Goal: Check status

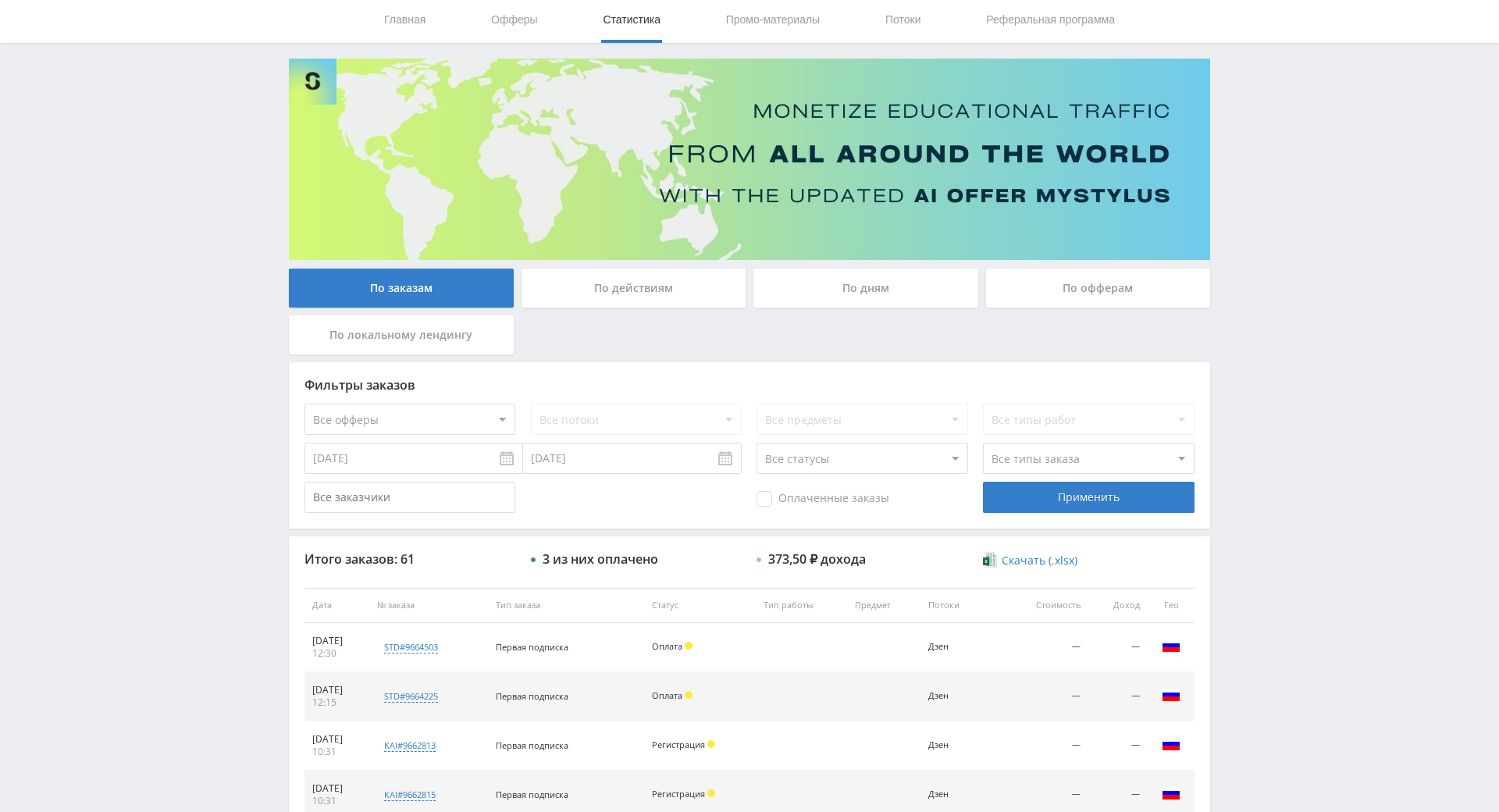
scroll to position [122, 0]
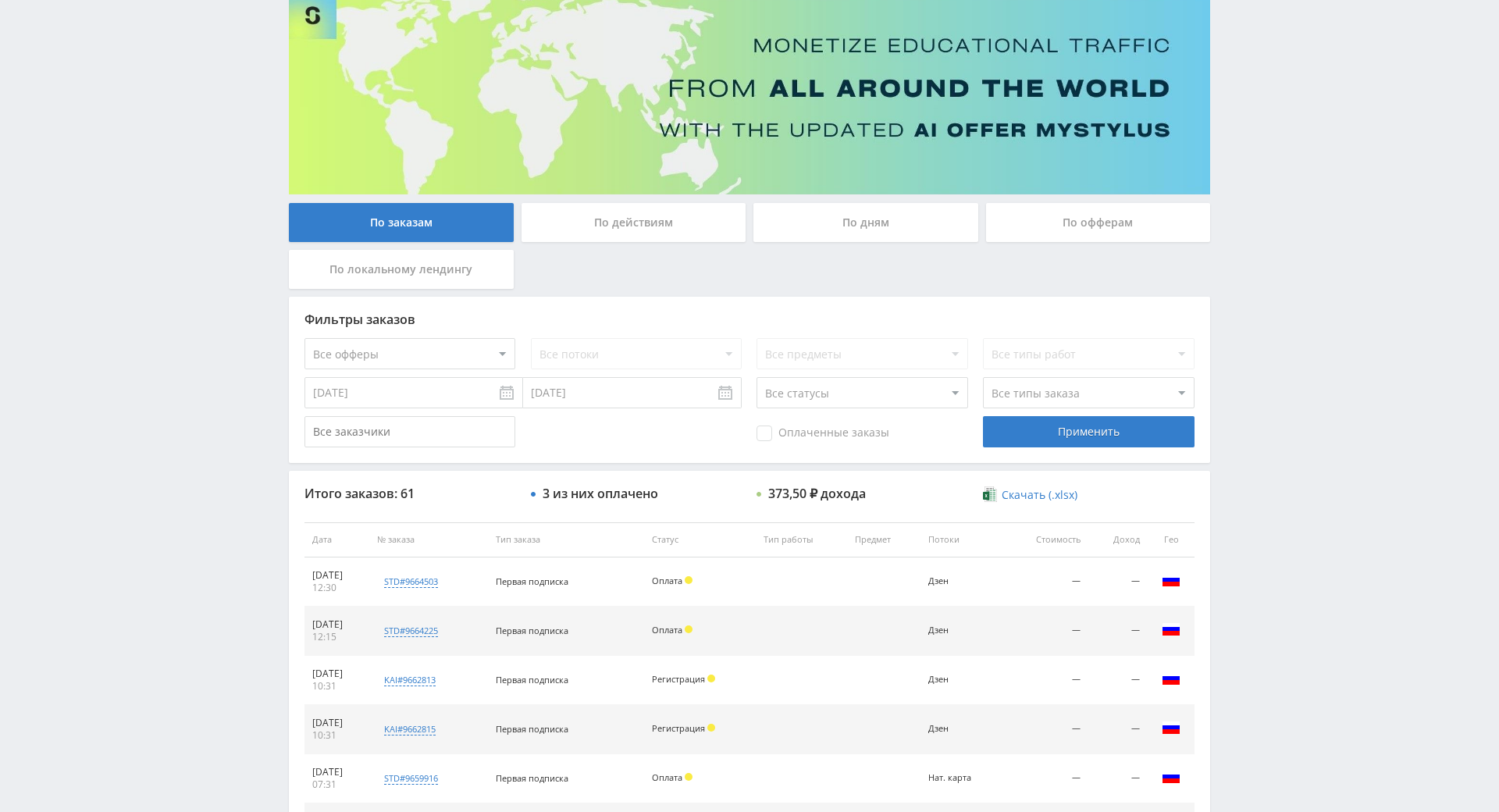
drag, startPoint x: 1357, startPoint y: 500, endPoint x: 937, endPoint y: 372, distance: 439.1
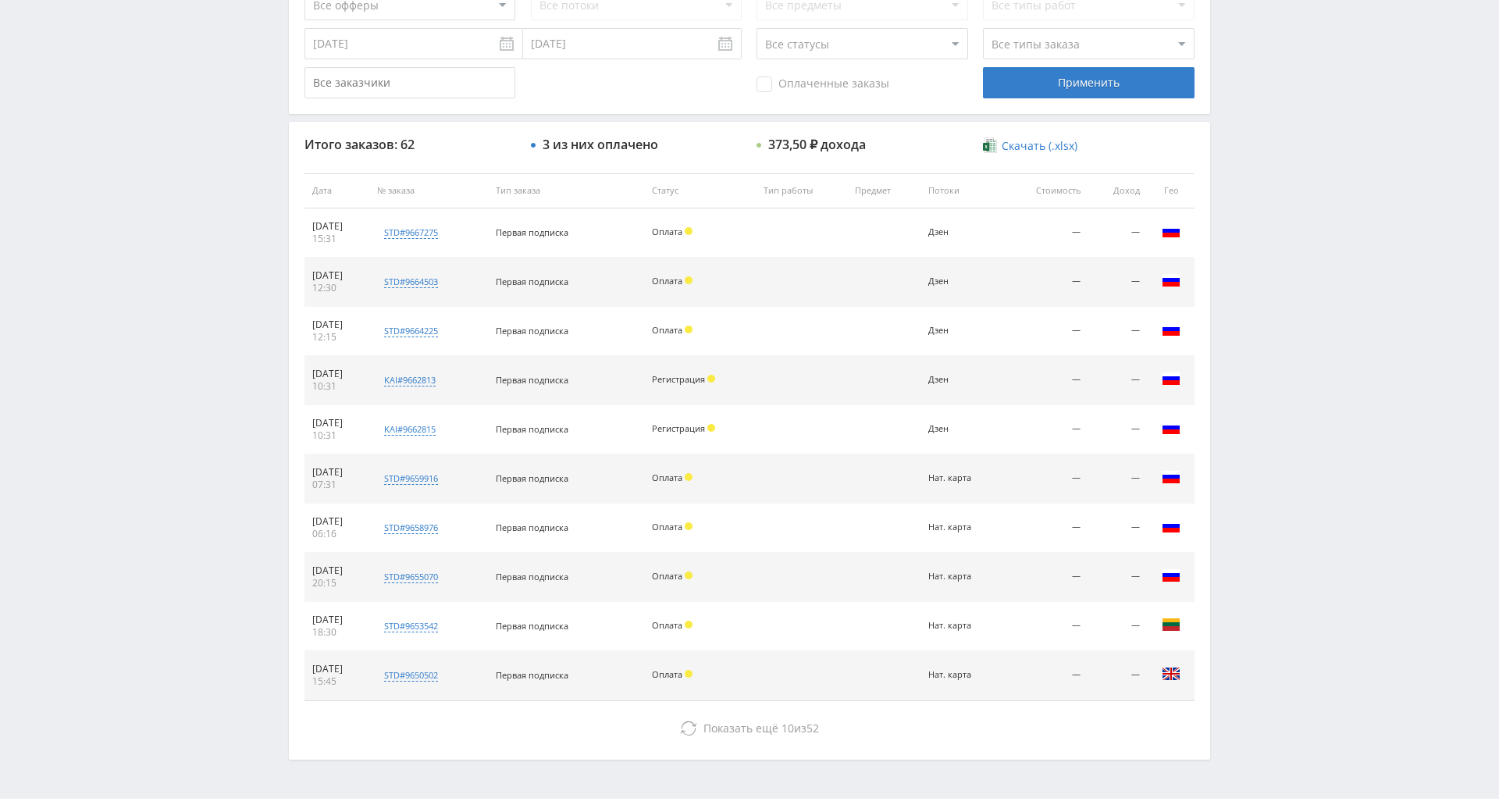
scroll to position [558, 0]
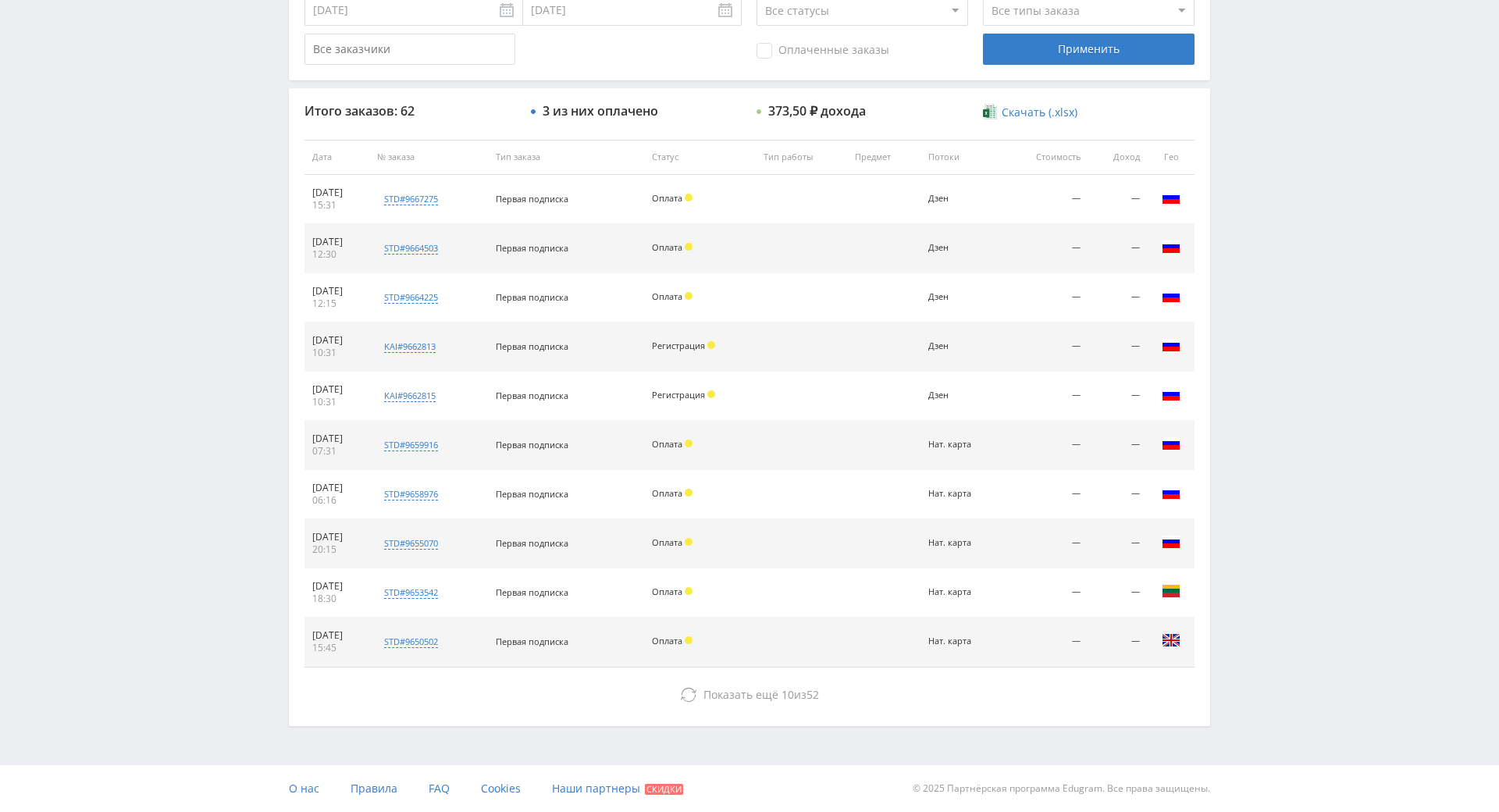
drag, startPoint x: 1275, startPoint y: 538, endPoint x: 1273, endPoint y: 579, distance: 41.0
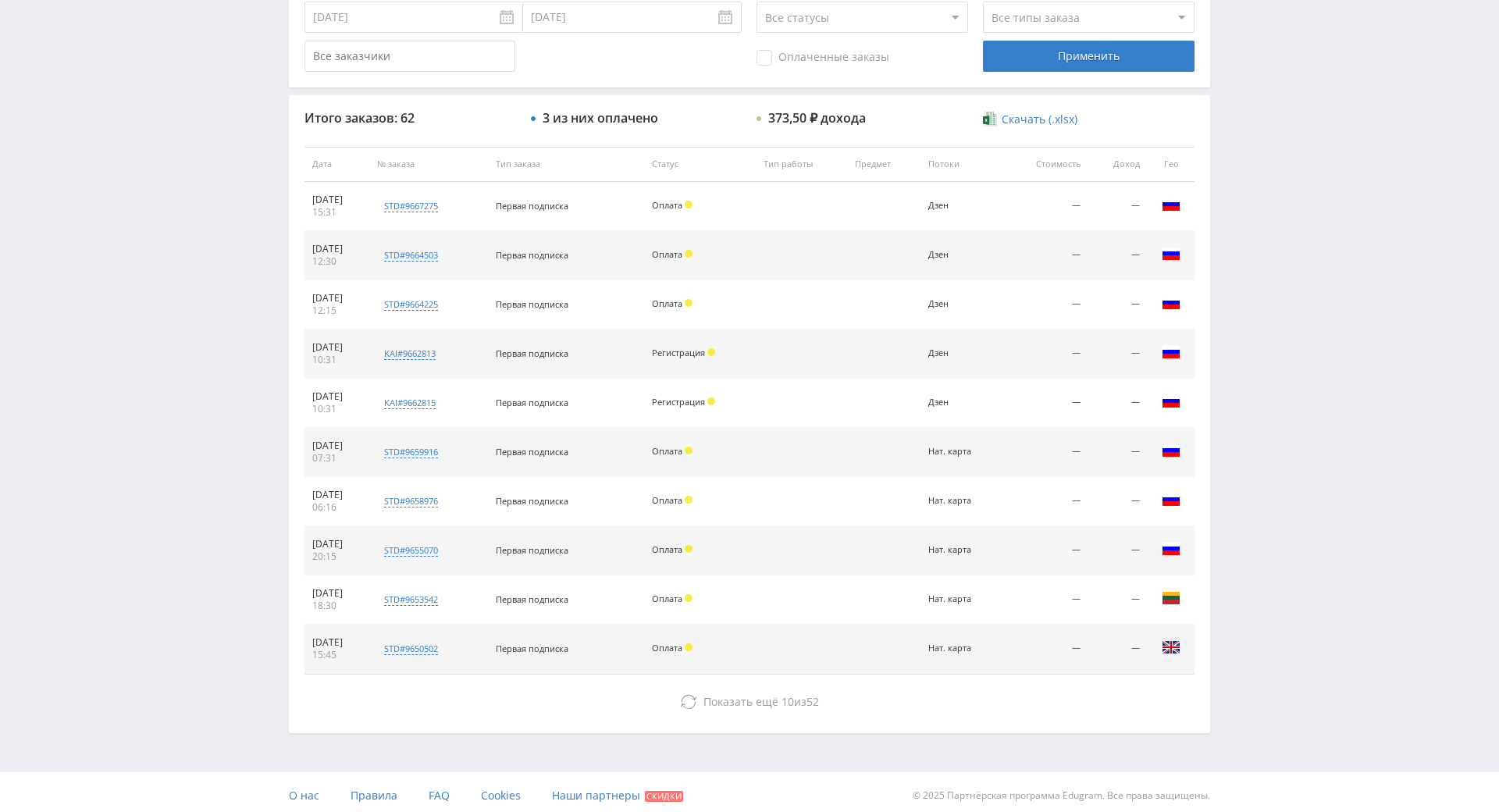
drag, startPoint x: 1268, startPoint y: 570, endPoint x: 1232, endPoint y: 629, distance: 69.1
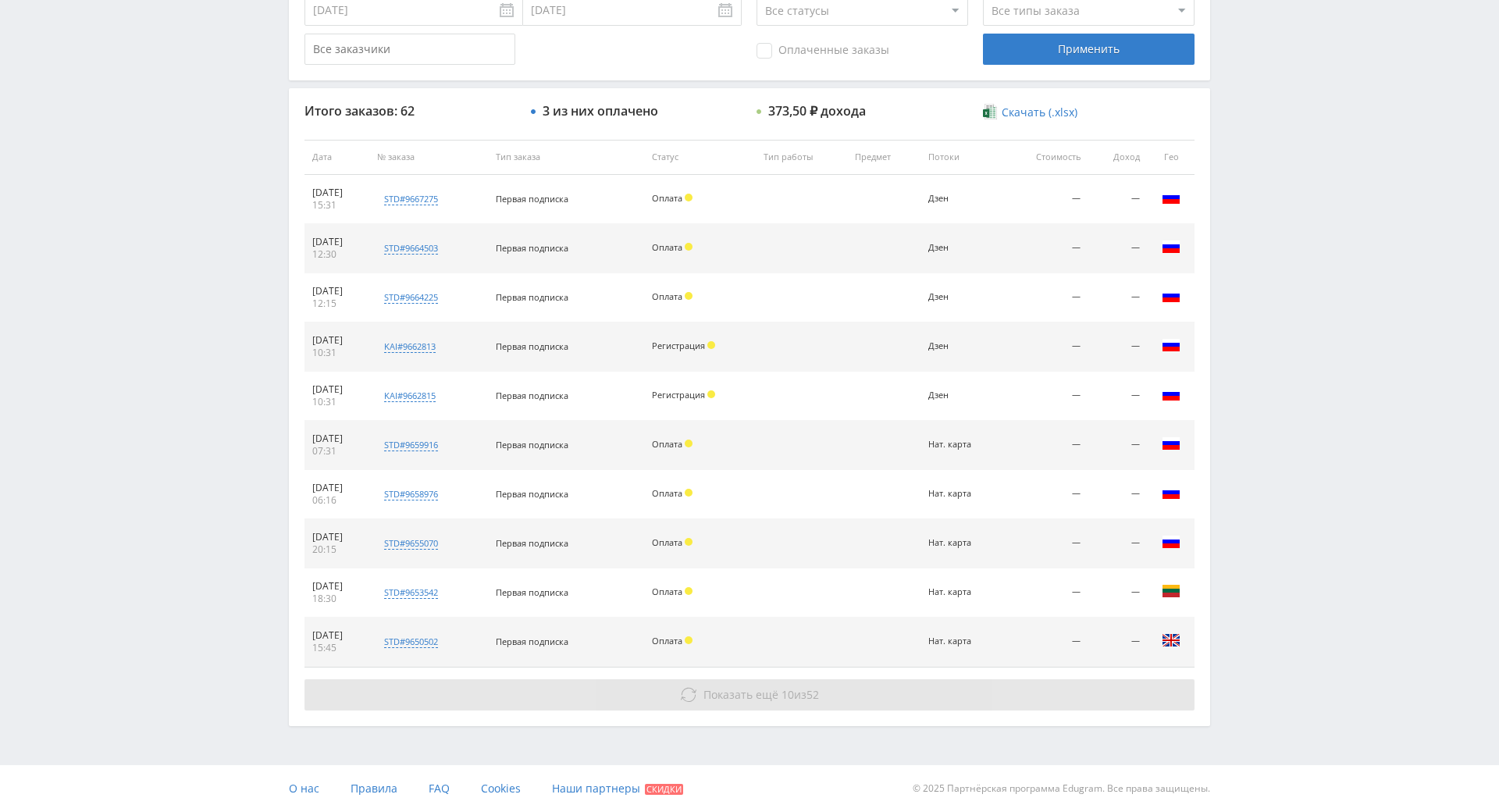
click at [996, 684] on button "Показать ещё 10 из 52" at bounding box center [749, 694] width 890 height 32
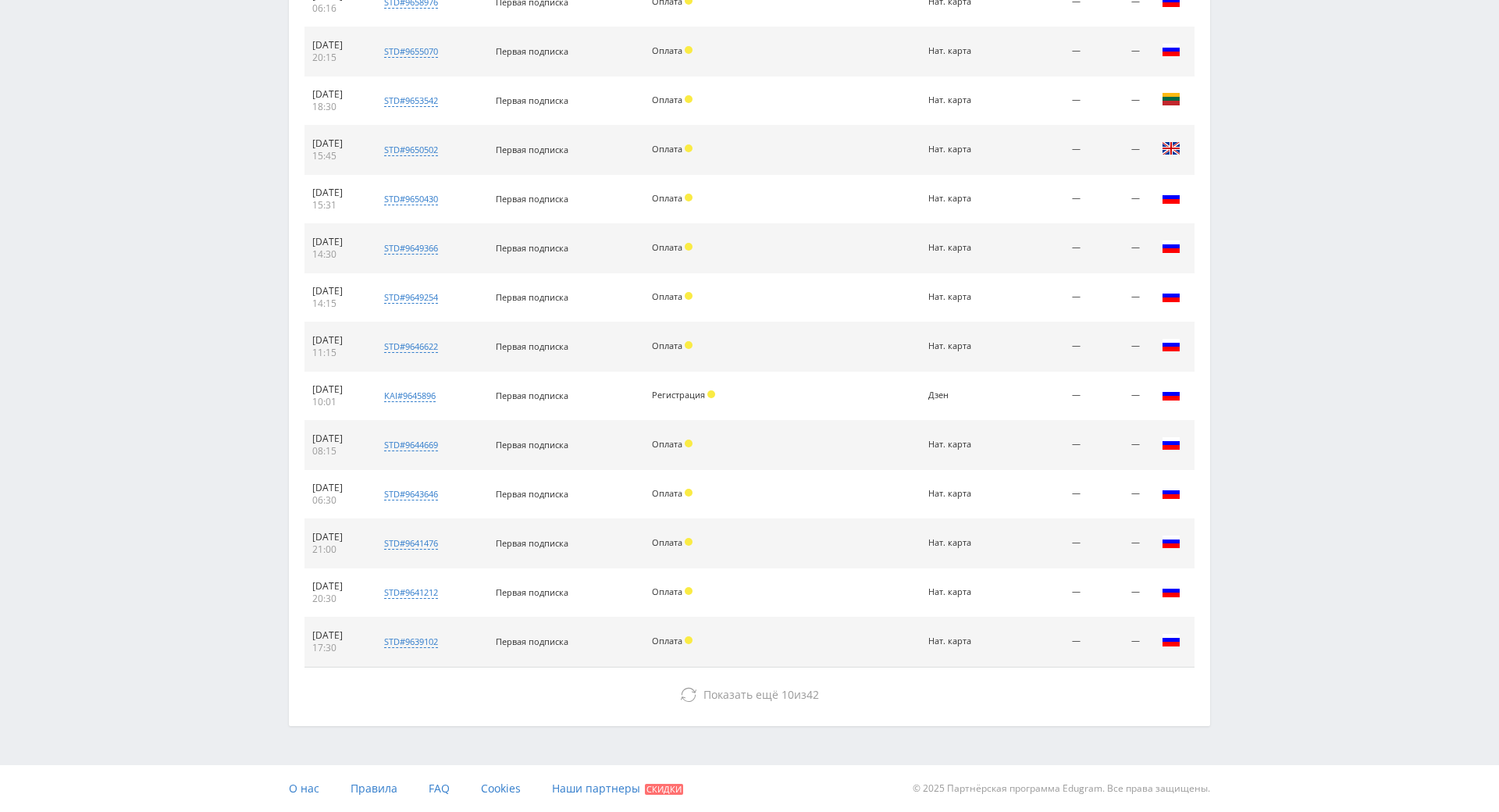
scroll to position [1050, 0]
drag, startPoint x: 1271, startPoint y: 555, endPoint x: 1261, endPoint y: 638, distance: 83.6
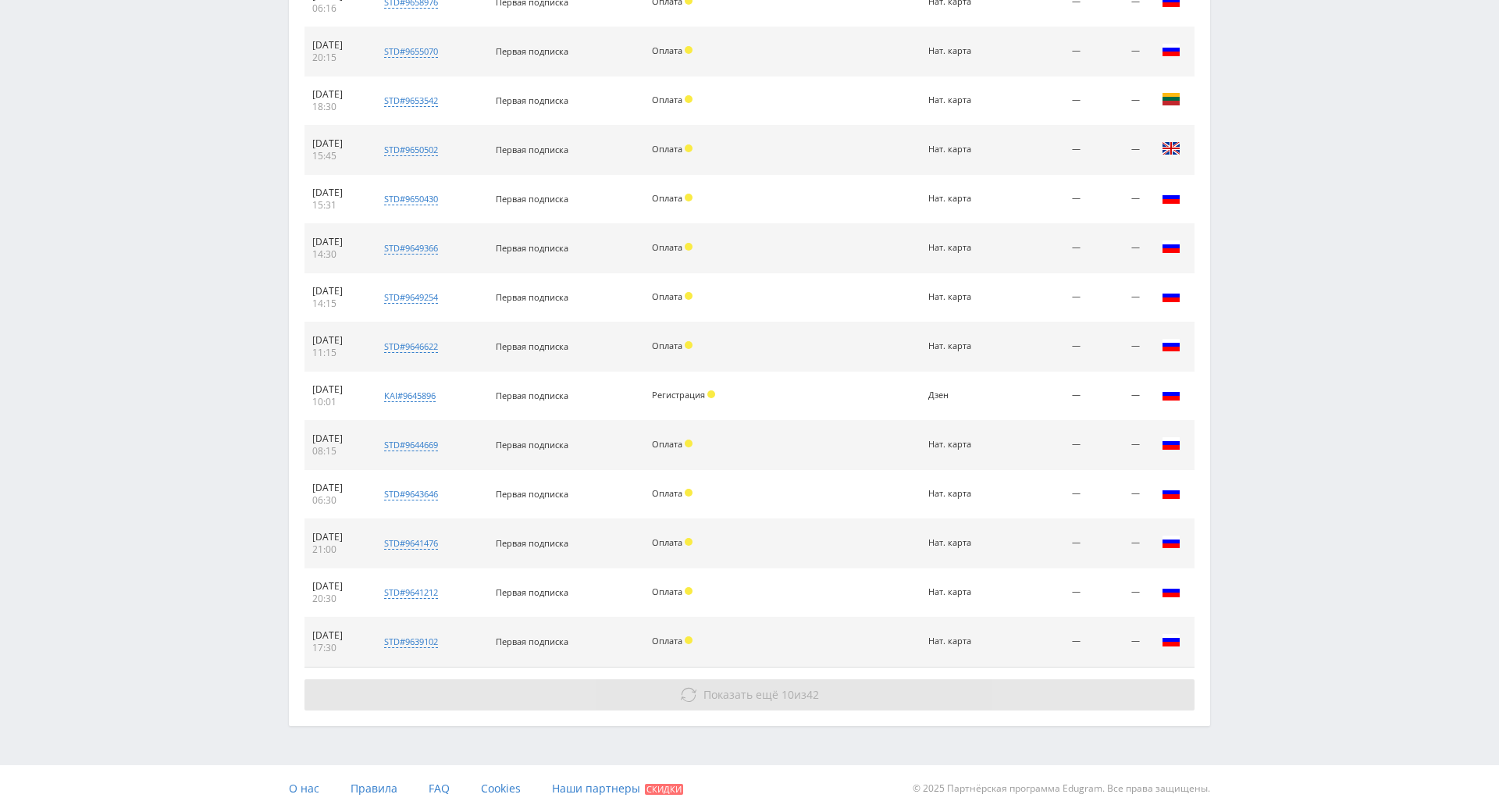
click at [1047, 679] on button "Показать ещё 10 из 42" at bounding box center [749, 694] width 890 height 32
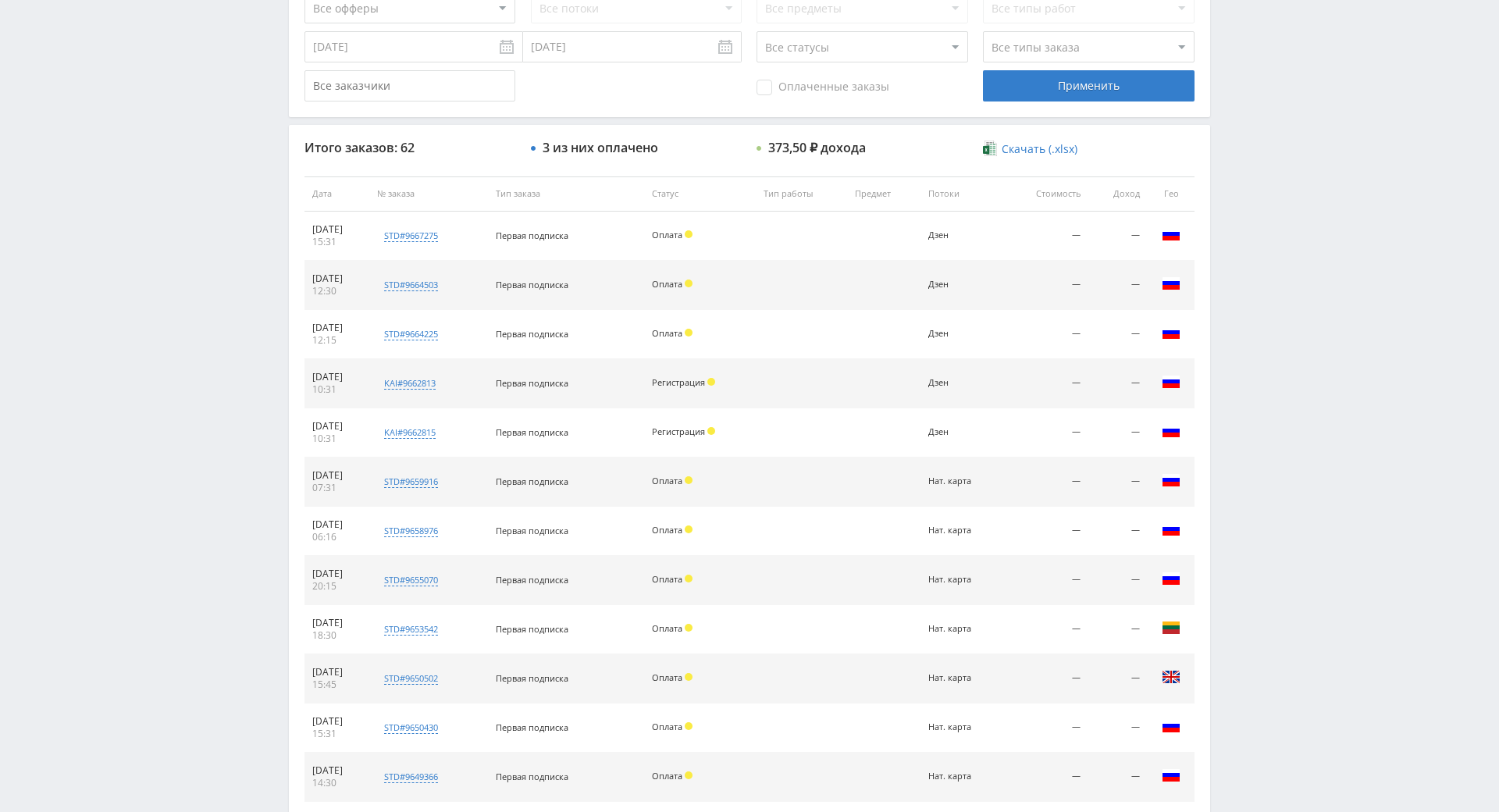
scroll to position [0, 0]
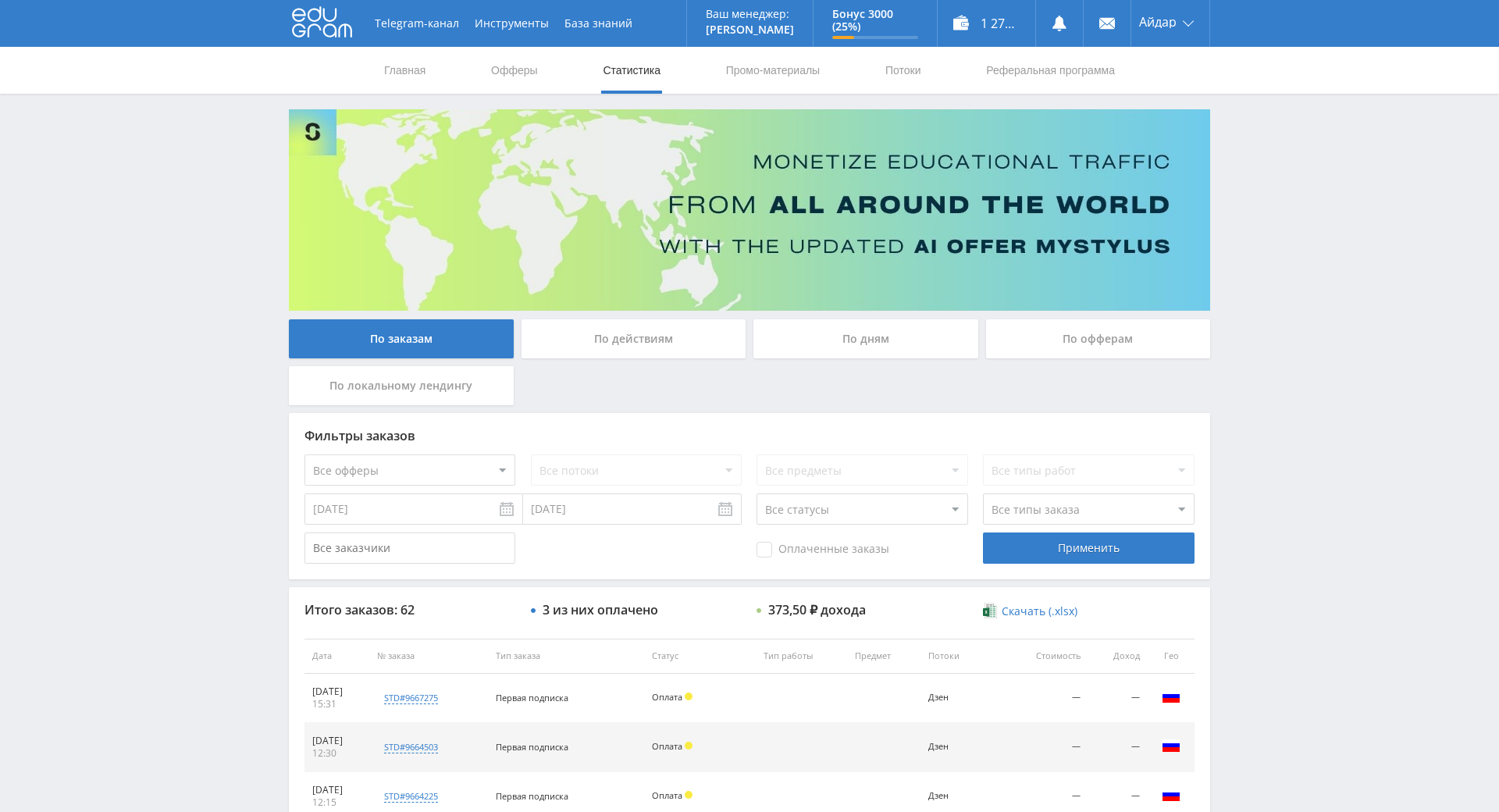
drag, startPoint x: 1274, startPoint y: 607, endPoint x: 1334, endPoint y: 355, distance: 259.0
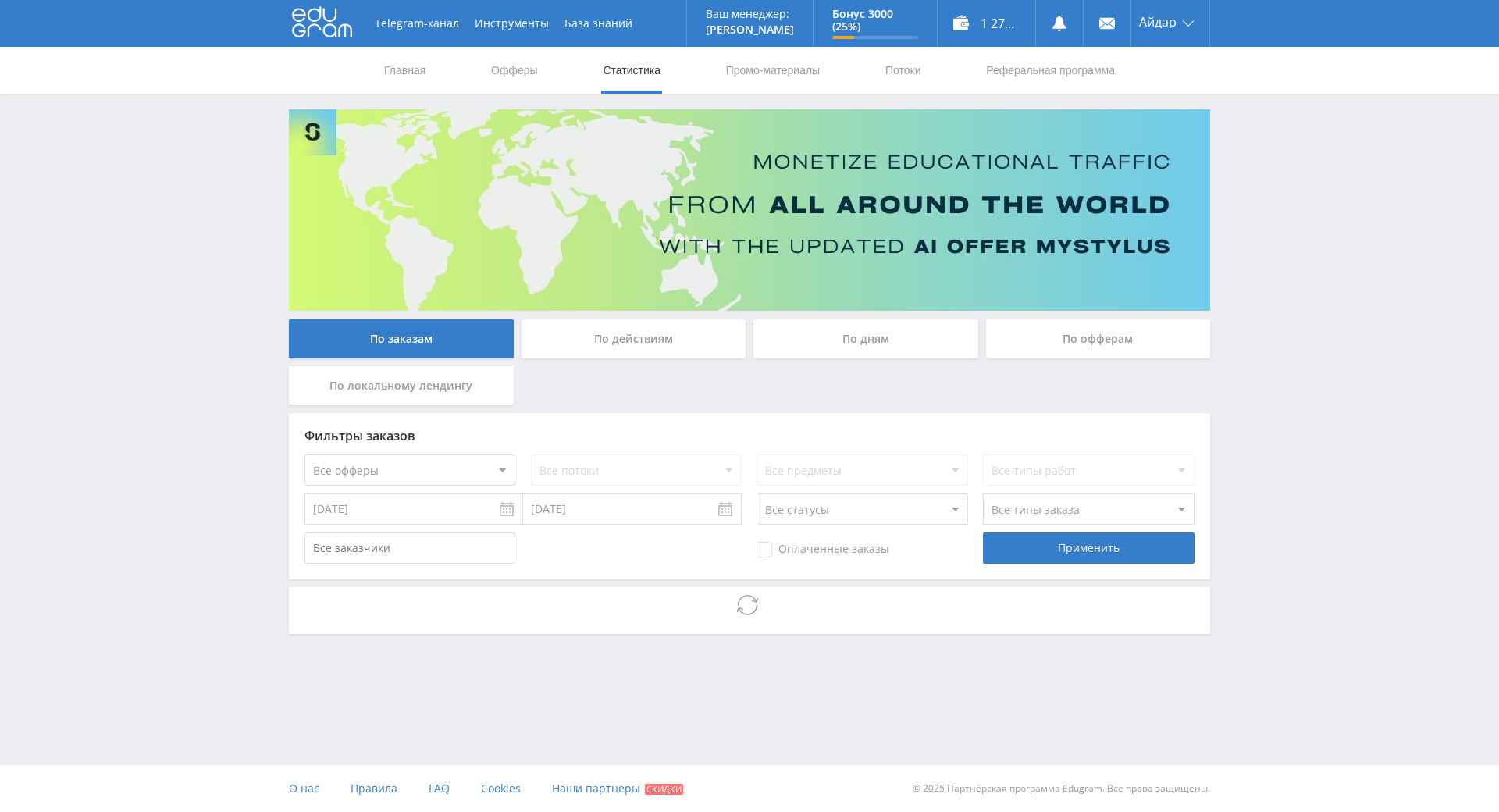
click at [1306, 277] on div "Telegram-канал Инструменты База знаний Ваш менеджер: Alex Alex Online @edugram_…" at bounding box center [749, 360] width 1499 height 720
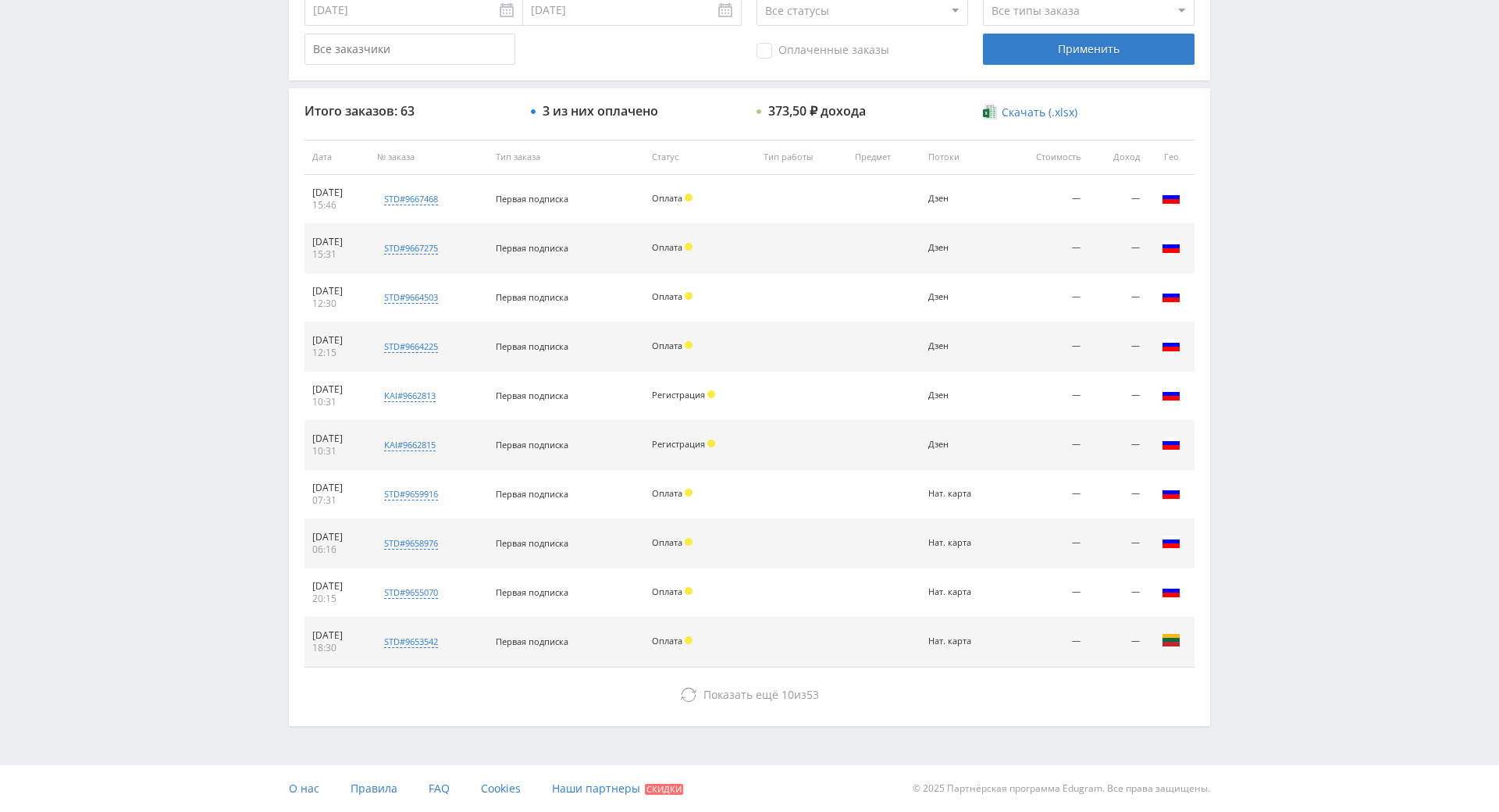
drag, startPoint x: 1314, startPoint y: 339, endPoint x: 1320, endPoint y: 385, distance: 46.4
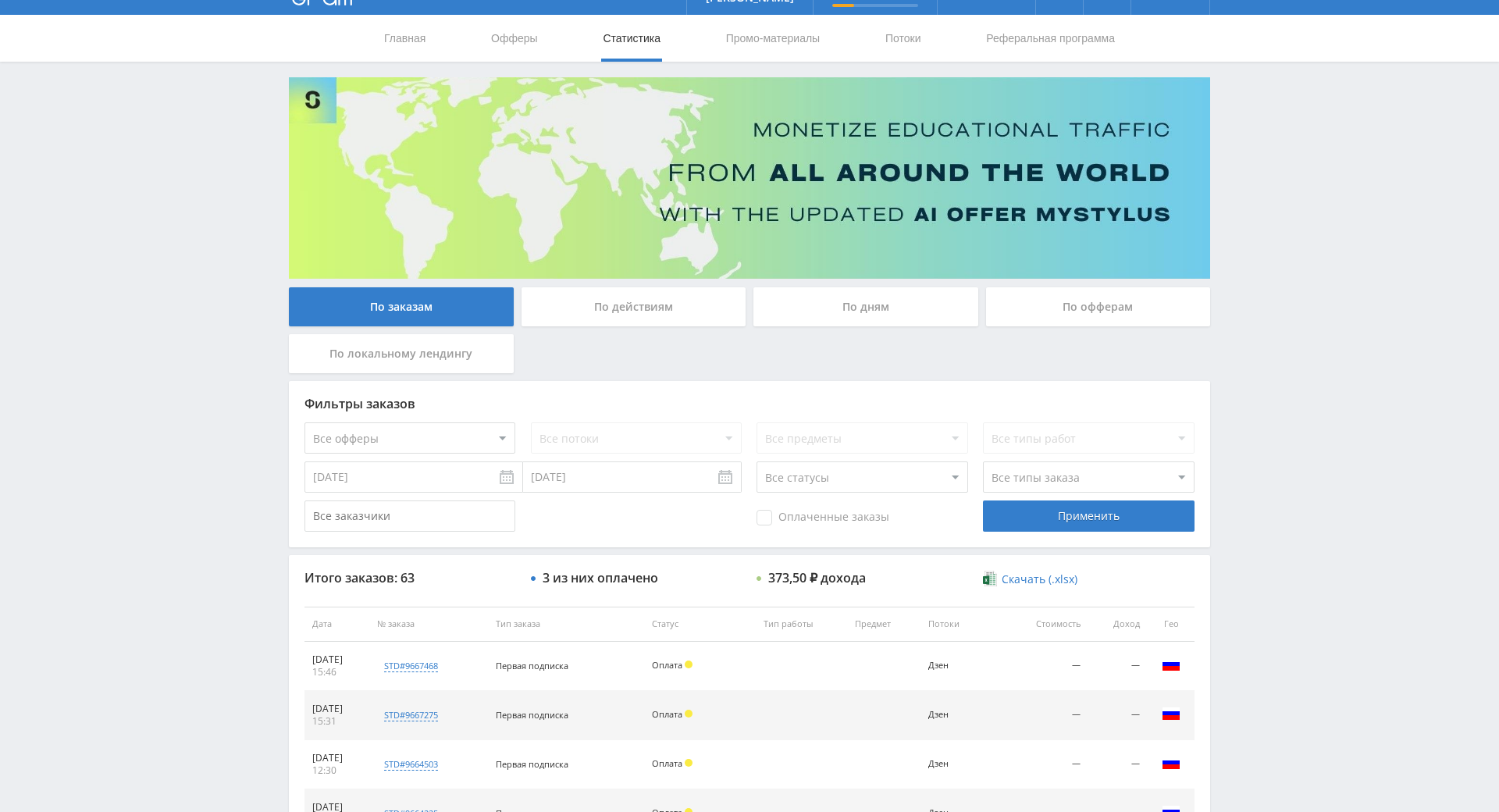
drag, startPoint x: 1317, startPoint y: 384, endPoint x: 1239, endPoint y: 156, distance: 241.0
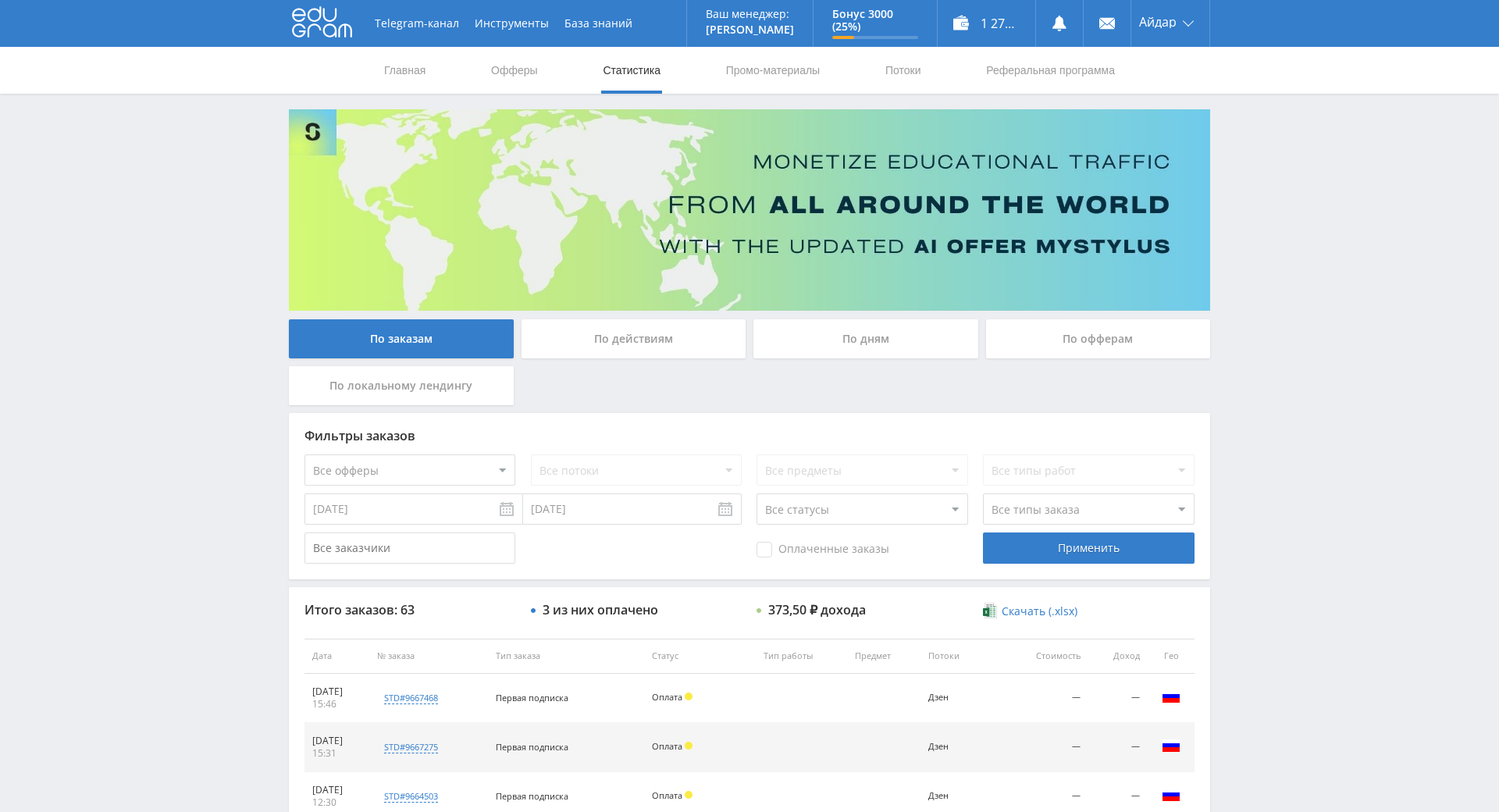
drag, startPoint x: 1299, startPoint y: 392, endPoint x: 1288, endPoint y: 246, distance: 146.4
drag, startPoint x: 1288, startPoint y: 246, endPoint x: 1290, endPoint y: 238, distance: 8.2
click at [1290, 238] on div "Telegram-канал Инструменты База знаний Ваш менеджер: Alex Alex Online @edugram_…" at bounding box center [749, 655] width 1499 height 1311
click at [1290, 230] on div "Telegram-канал Инструменты База знаний Ваш менеджер: Alex Alex Online @edugram_…" at bounding box center [749, 655] width 1499 height 1311
click at [1278, 183] on div "Telegram-канал Инструменты База знаний Ваш менеджер: Alex Alex Online @edugram_…" at bounding box center [749, 655] width 1499 height 1311
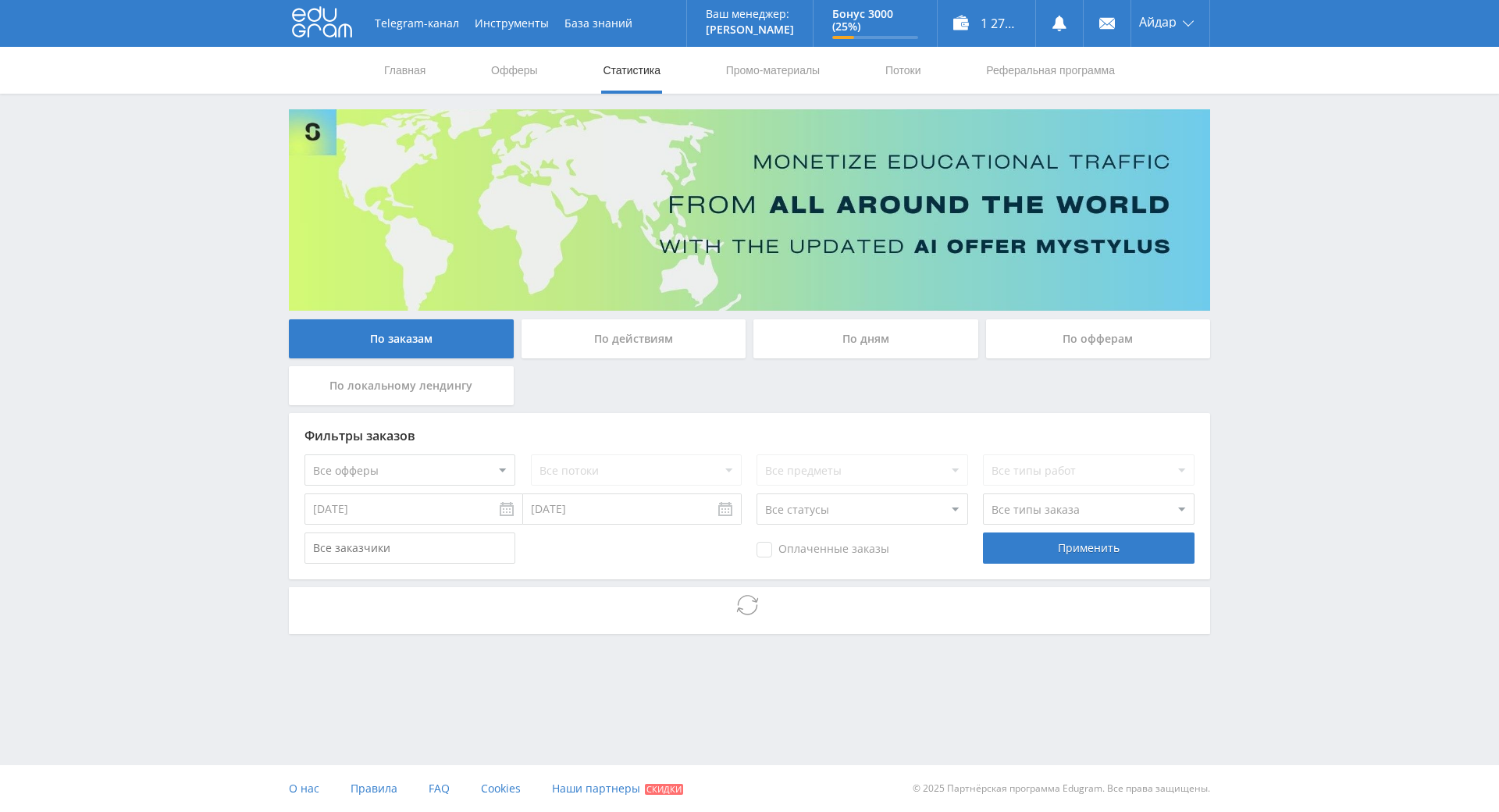
drag, startPoint x: 1294, startPoint y: 334, endPoint x: 1295, endPoint y: 347, distance: 13.0
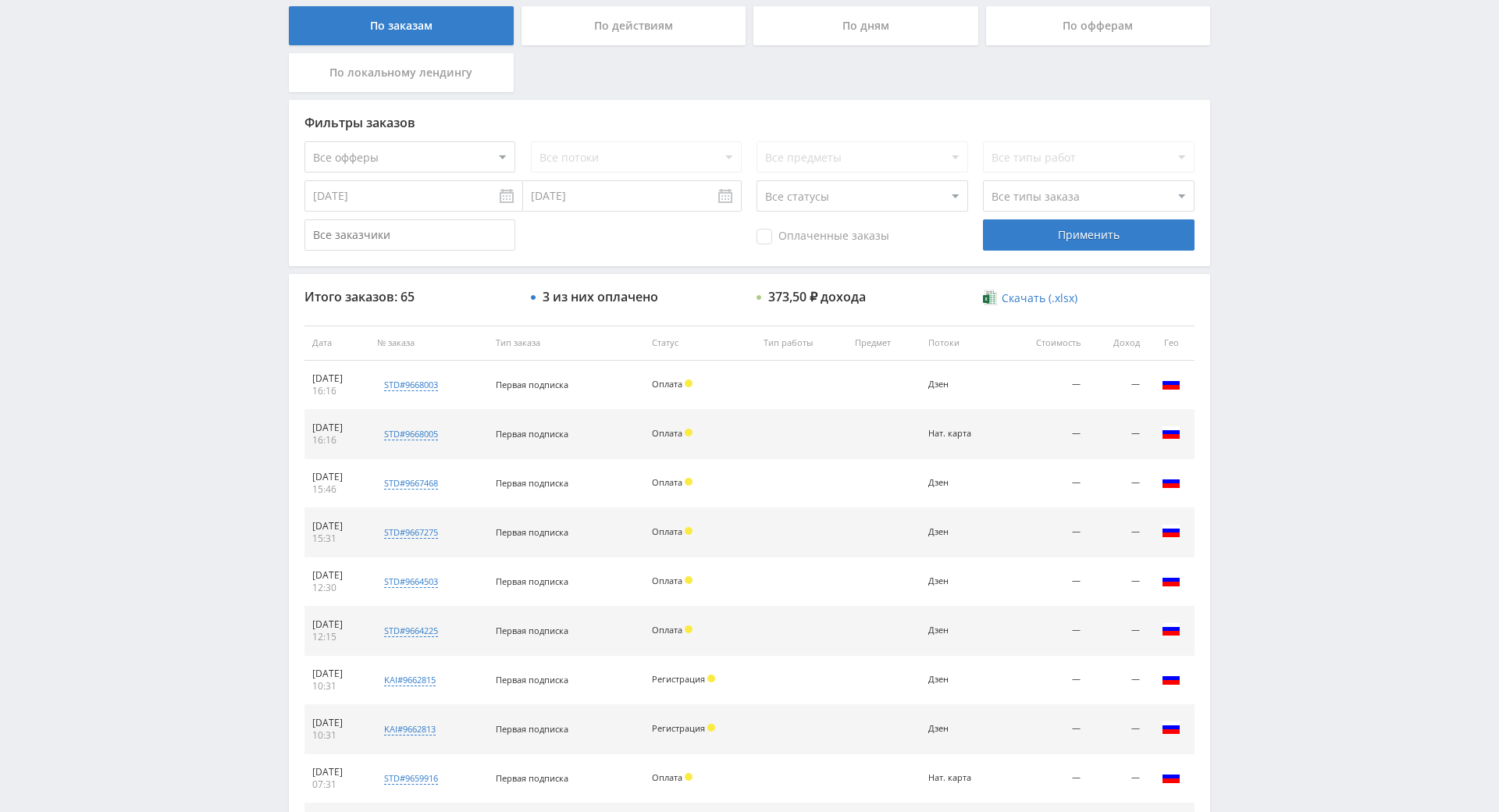
drag, startPoint x: 1293, startPoint y: 352, endPoint x: 1284, endPoint y: 424, distance: 72.6
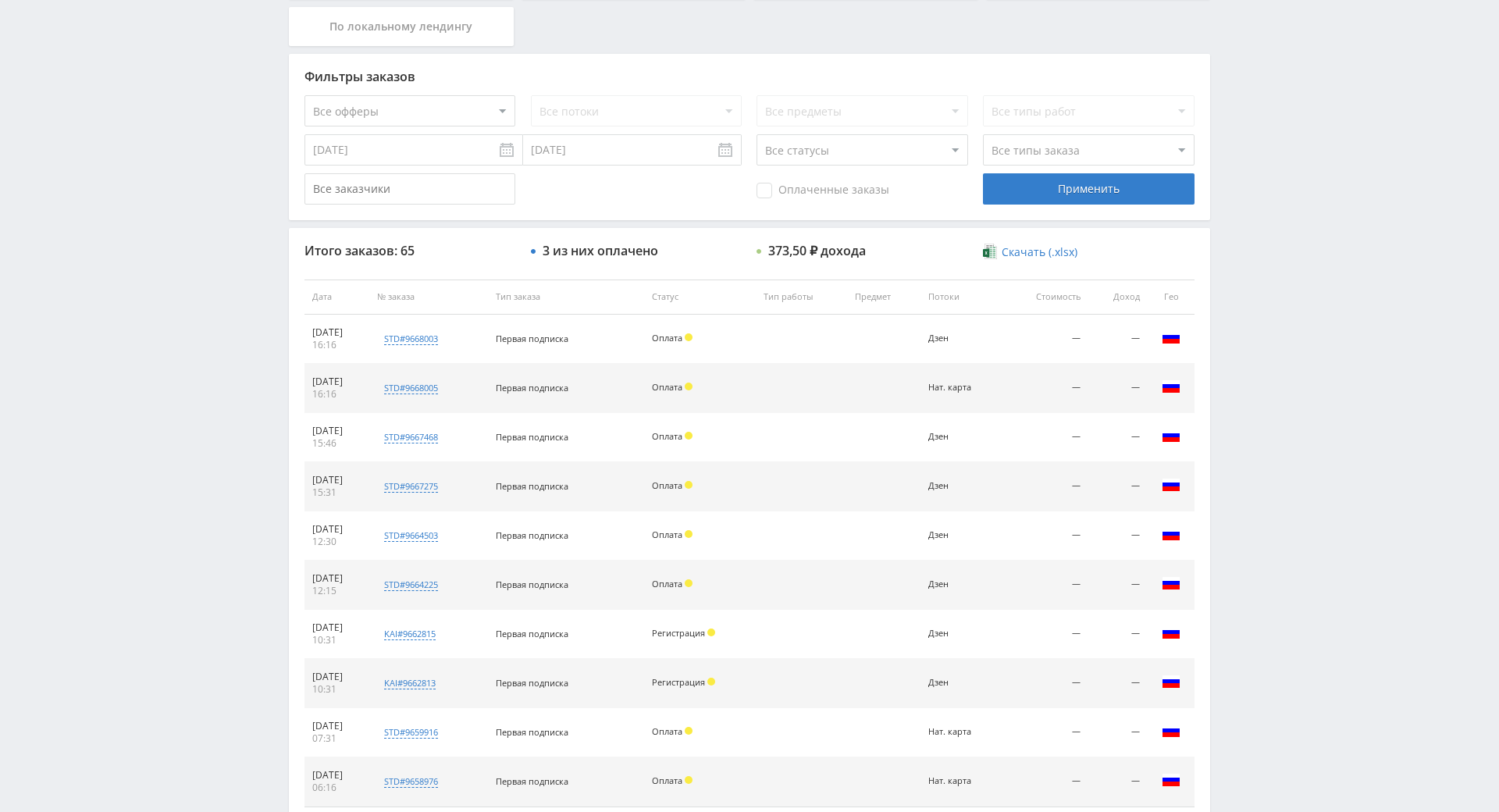
drag, startPoint x: 1276, startPoint y: 412, endPoint x: 1273, endPoint y: 334, distance: 78.1
click at [1277, 318] on div "Telegram-канал Инструменты База знаний Ваш менеджер: Alex Alex Online @edugram_…" at bounding box center [749, 297] width 1499 height 1311
drag, startPoint x: 1277, startPoint y: 318, endPoint x: 1291, endPoint y: 218, distance: 101.0
click at [1291, 216] on div "Telegram-канал Инструменты База знаний Ваш менеджер: Alex Alex Online @edugram_…" at bounding box center [749, 297] width 1499 height 1311
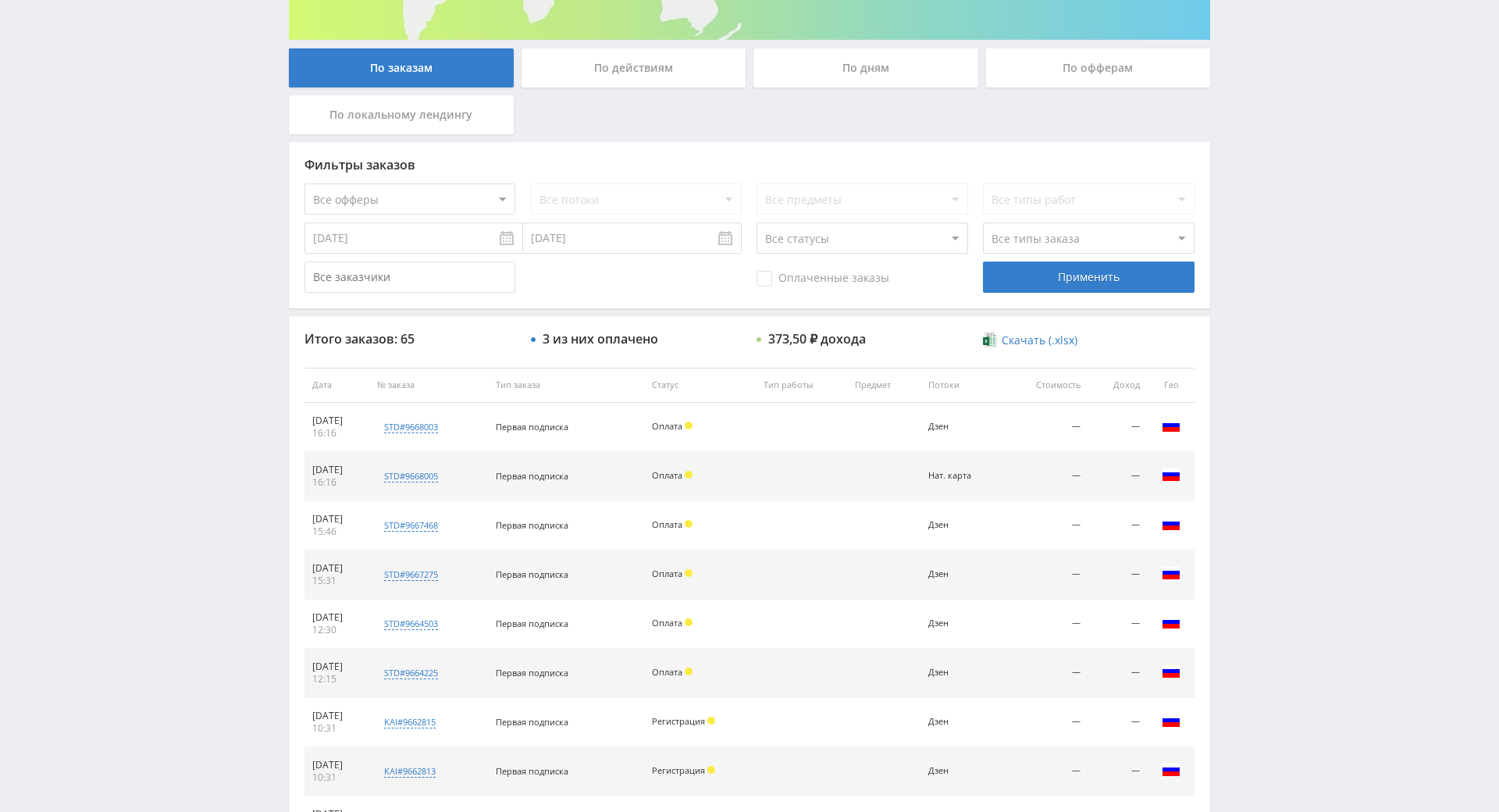
scroll to position [0, 0]
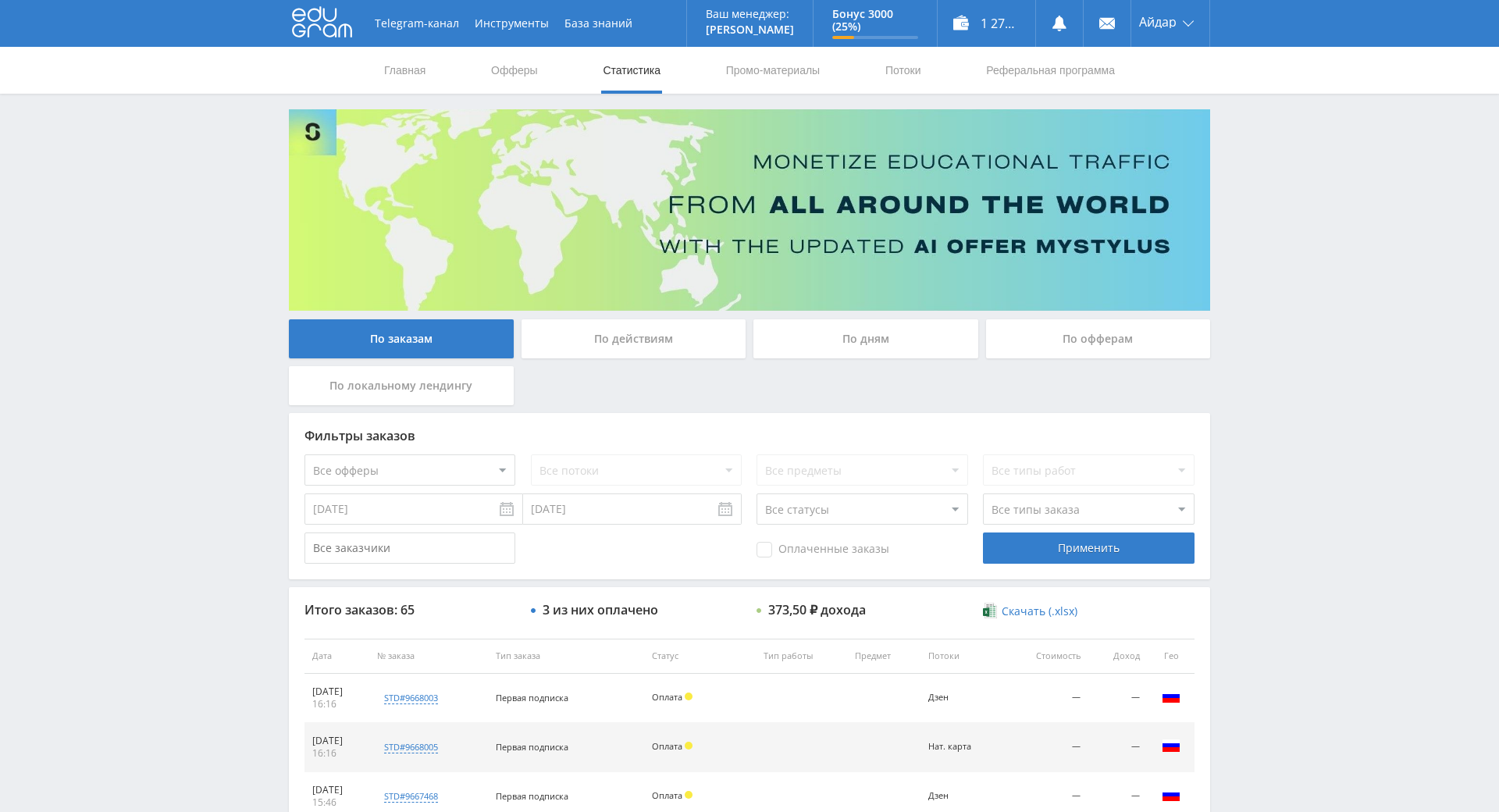
drag, startPoint x: 1286, startPoint y: 329, endPoint x: 1257, endPoint y: 57, distance: 273.5
drag, startPoint x: 1362, startPoint y: 470, endPoint x: 1318, endPoint y: 393, distance: 88.7
click at [1278, 359] on div "Telegram-канал Инструменты База знаний Ваш менеджер: Alex Alex Online @edugram_…" at bounding box center [749, 655] width 1499 height 1311
drag, startPoint x: 1278, startPoint y: 359, endPoint x: 1172, endPoint y: 727, distance: 383.0
click at [1271, 381] on div "Telegram-канал Инструменты База знаний Ваш менеджер: Alex Alex Online @edugram_…" at bounding box center [749, 655] width 1499 height 1311
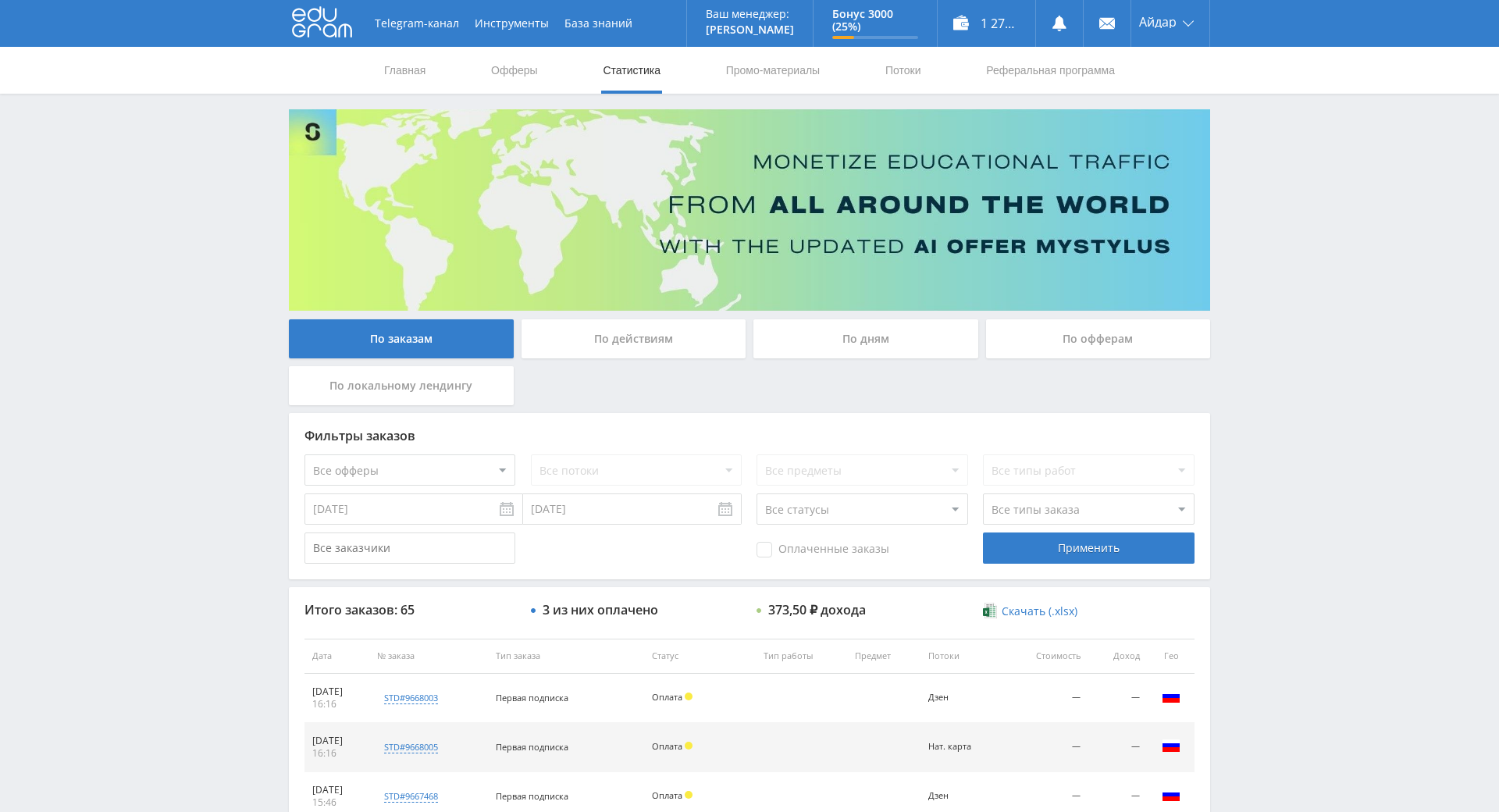
click at [1237, 681] on div "Telegram-канал Инструменты База знаний Ваш менеджер: Alex Alex Online @edugram_…" at bounding box center [749, 655] width 1499 height 1311
drag, startPoint x: 1300, startPoint y: 198, endPoint x: 1299, endPoint y: 189, distance: 9.1
click at [1300, 195] on div "Telegram-канал Инструменты База знаний Ваш менеджер: Alex Alex Online @edugram_…" at bounding box center [749, 655] width 1499 height 1311
